Goal: Submit feedback/report problem: Submit feedback/report problem

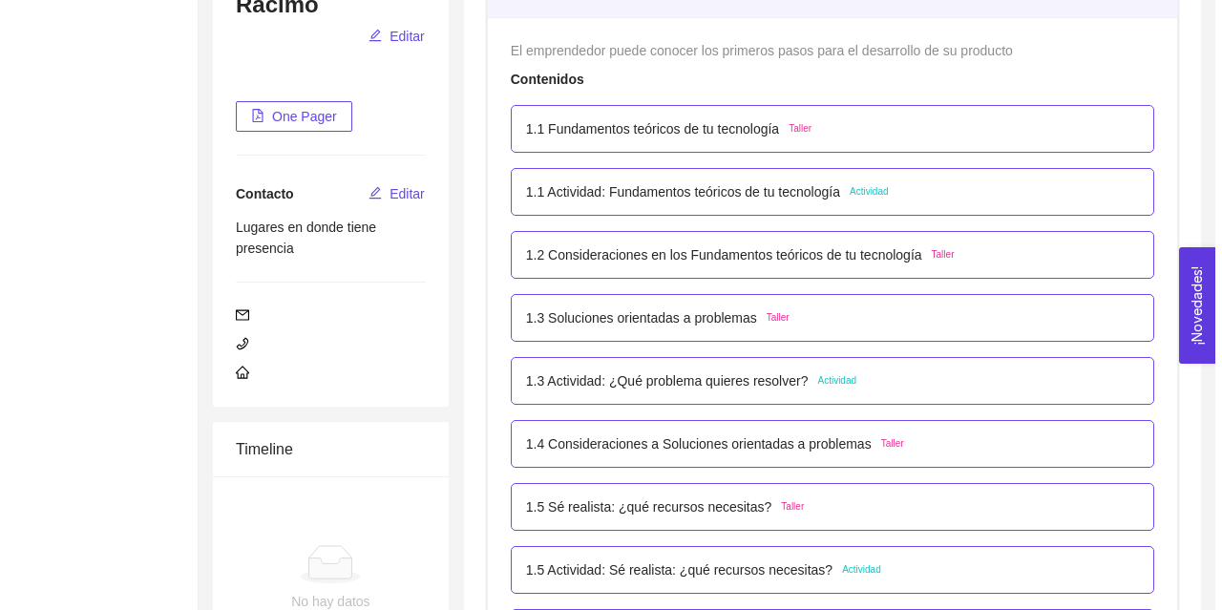
scroll to position [327, 0]
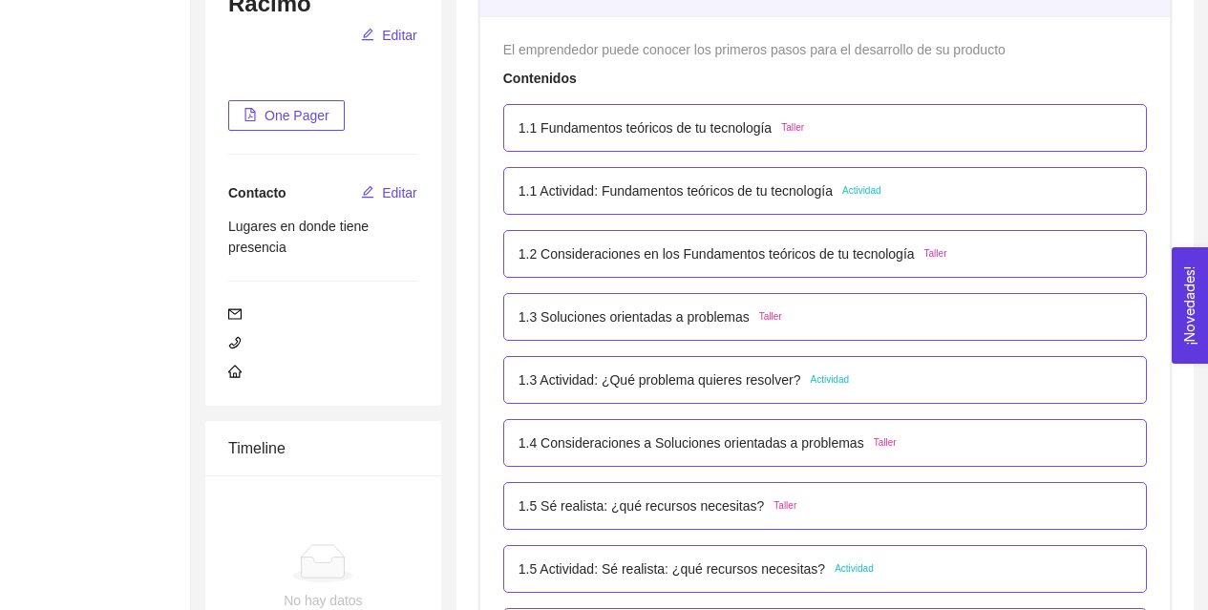
click at [859, 385] on div "1.3 Actividad: ¿Qué problema quieres resolver? Actividad" at bounding box center [824, 379] width 613 height 21
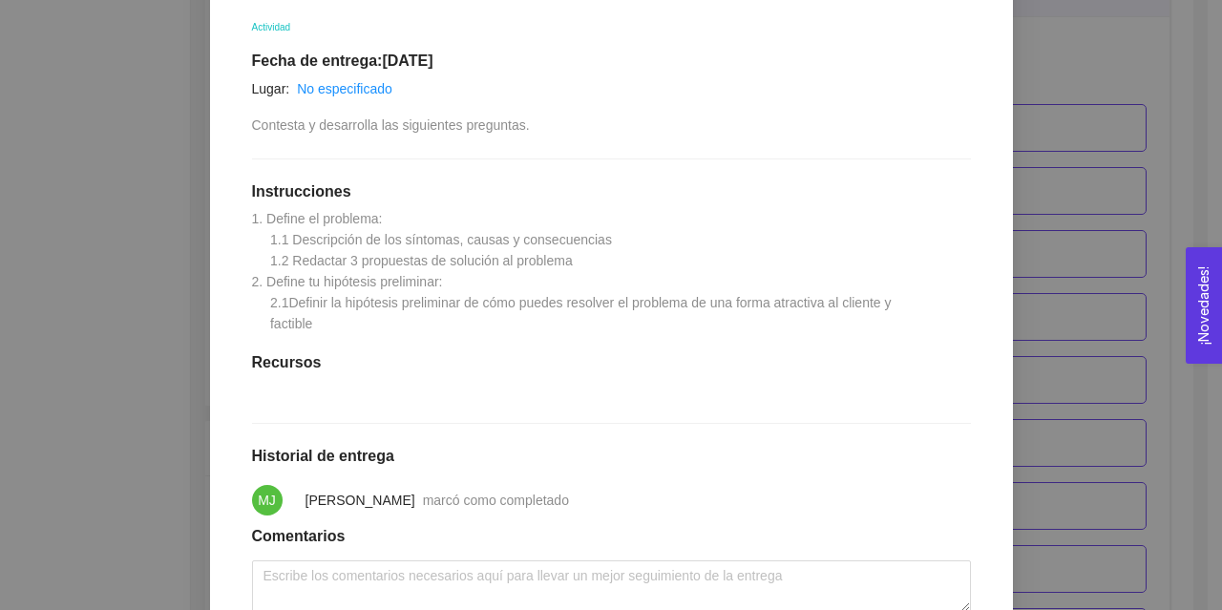
scroll to position [366, 0]
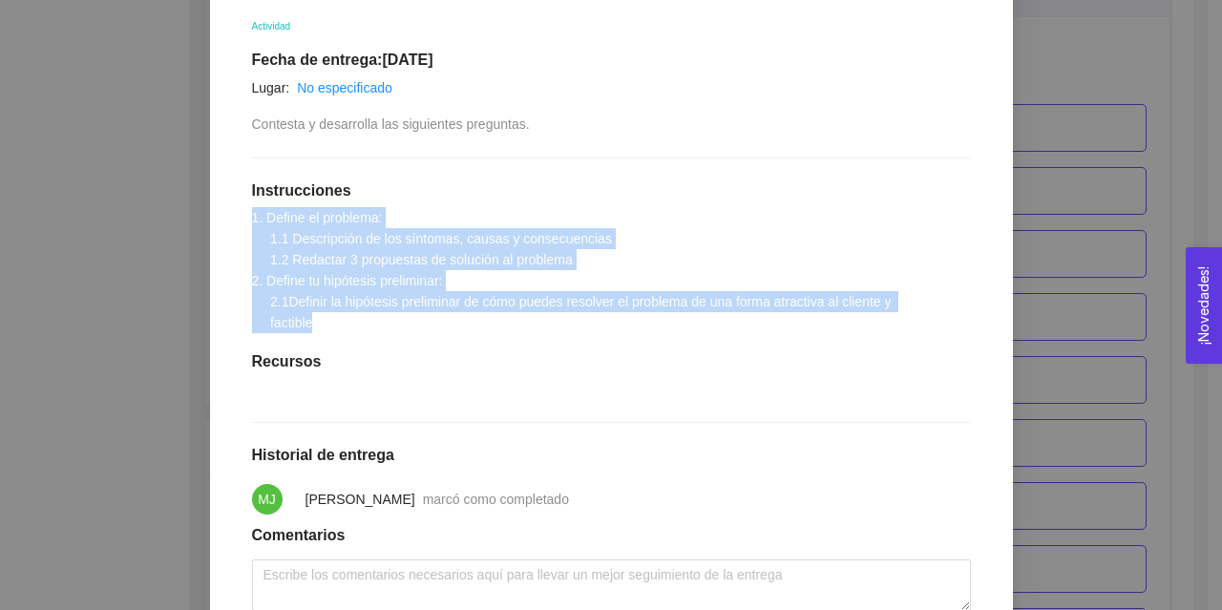
drag, startPoint x: 321, startPoint y: 325, endPoint x: 235, endPoint y: 221, distance: 134.2
click at [235, 221] on div "1.3 Actividad: ¿Qué problema quieres resolver? Actividad Fecha de entrega: [DAT…" at bounding box center [611, 314] width 757 height 721
copy span "1. Define el problema: 1.1 Descripción de los síntomas, causas y consecuencias …"
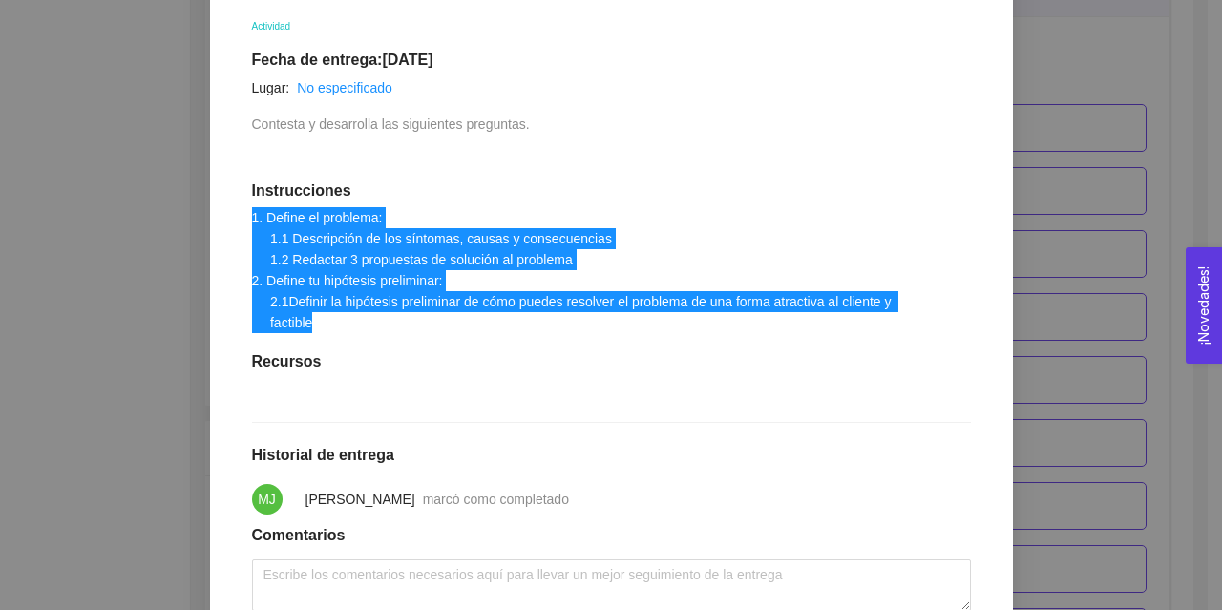
scroll to position [517, 0]
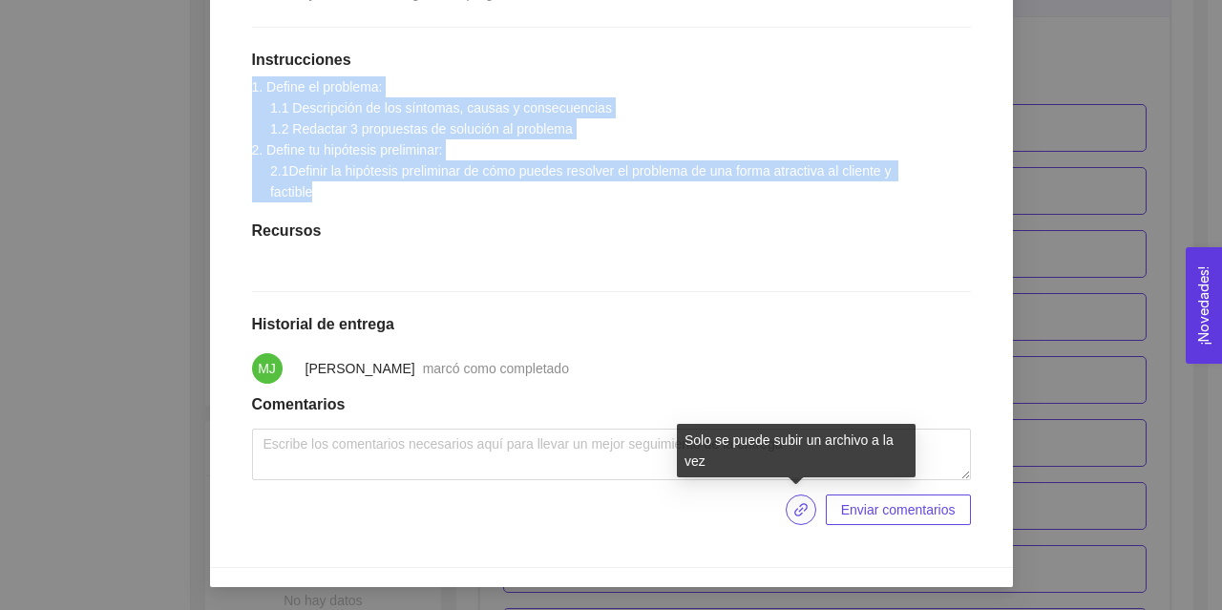
click at [793, 509] on icon "link" at bounding box center [800, 509] width 15 height 15
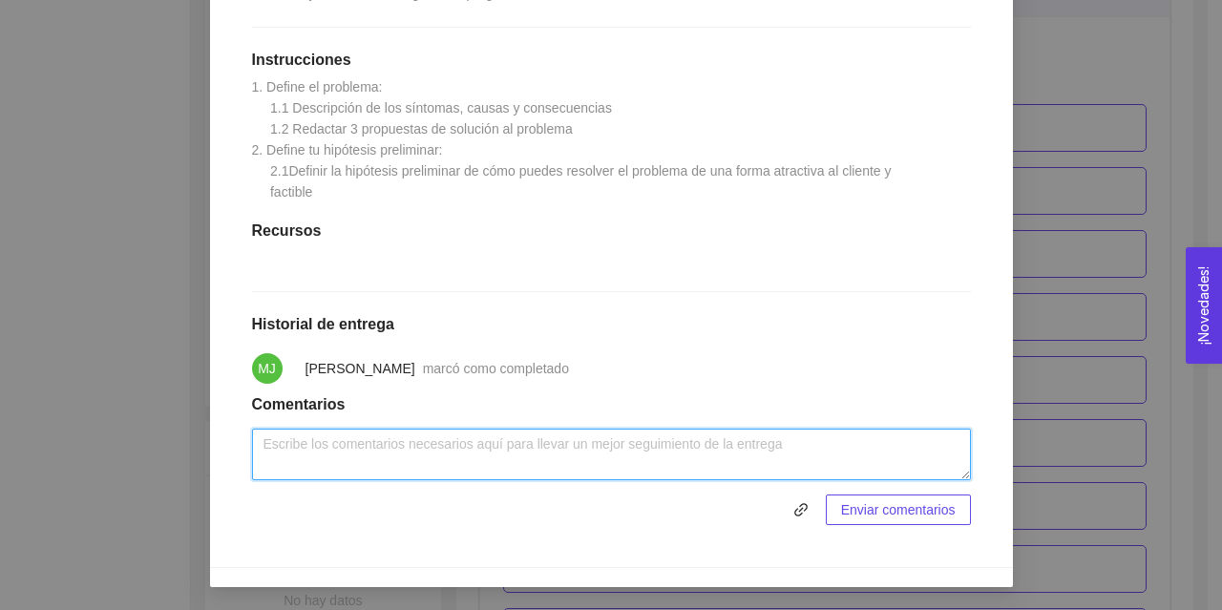
click at [289, 444] on textarea at bounding box center [611, 455] width 719 height 52
paste textarea "[URL][DOMAIN_NAME]"
type textarea "[URL][DOMAIN_NAME]"
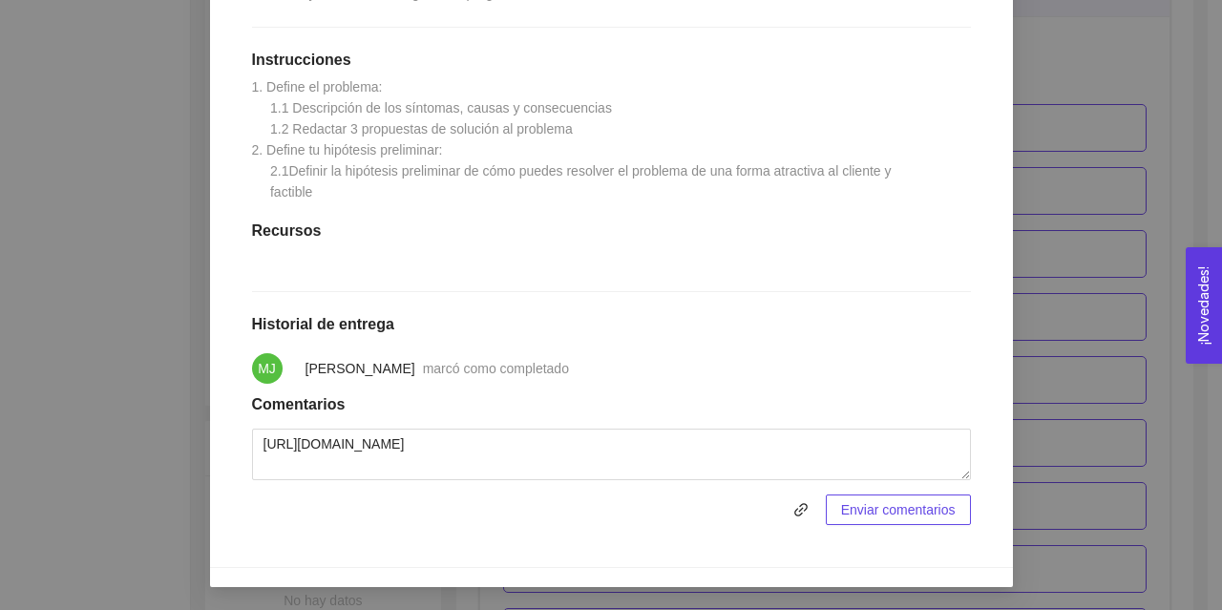
click at [841, 515] on span "Enviar comentarios" at bounding box center [898, 509] width 115 height 21
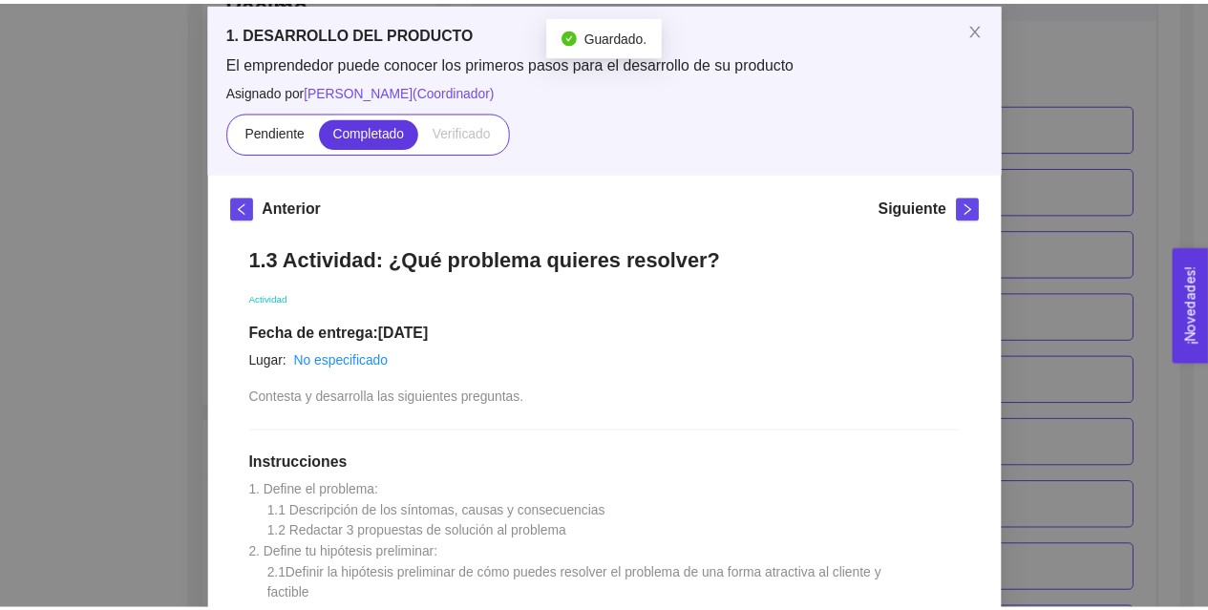
scroll to position [91, 0]
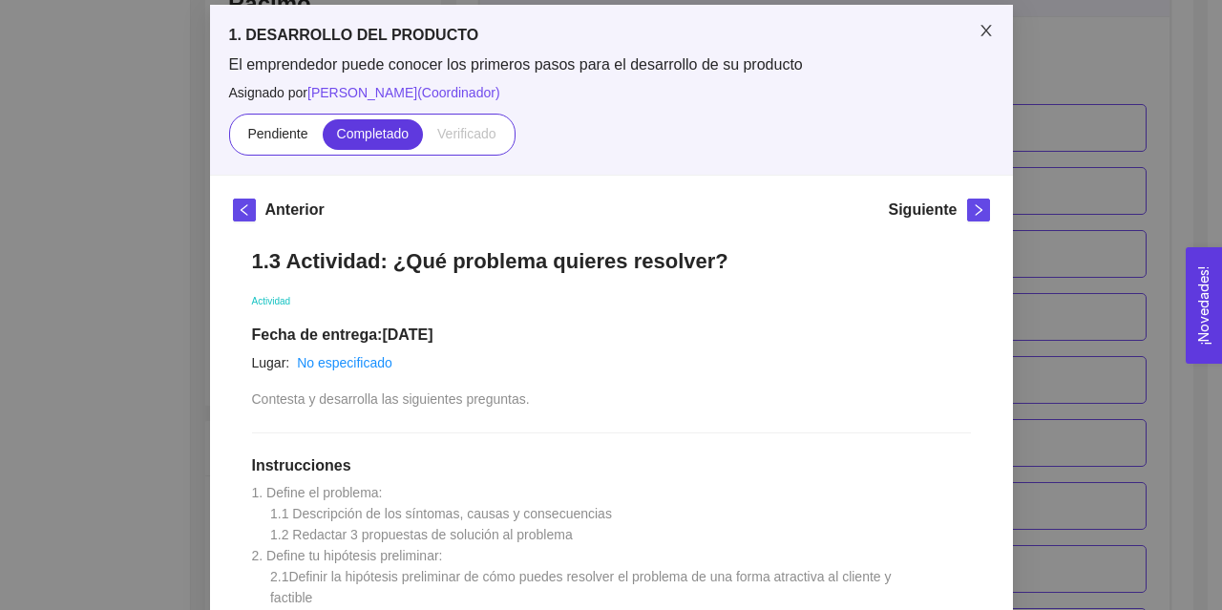
click at [986, 24] on span "Close" at bounding box center [986, 31] width 53 height 53
